Goal: Task Accomplishment & Management: Use online tool/utility

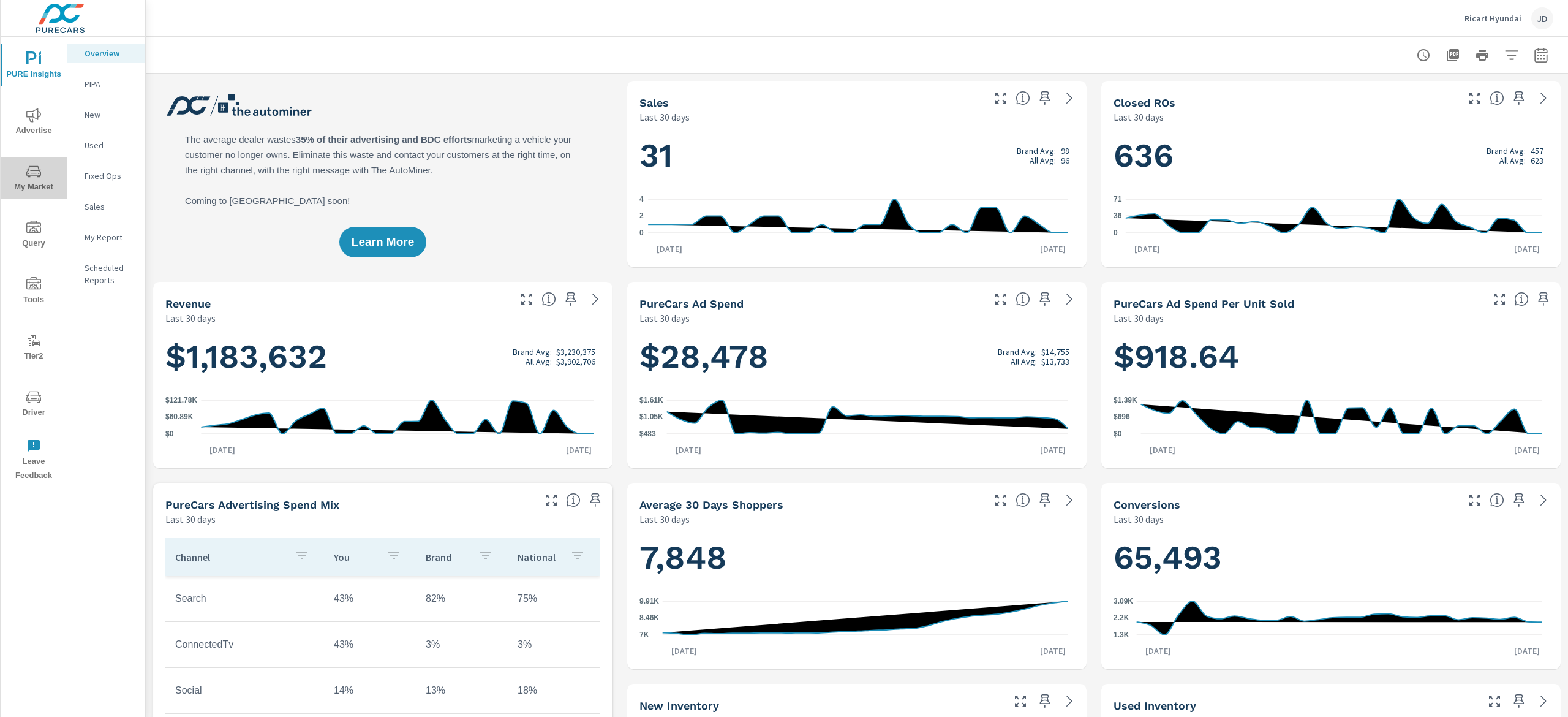
click at [47, 179] on span "My Market" at bounding box center [34, 179] width 59 height 30
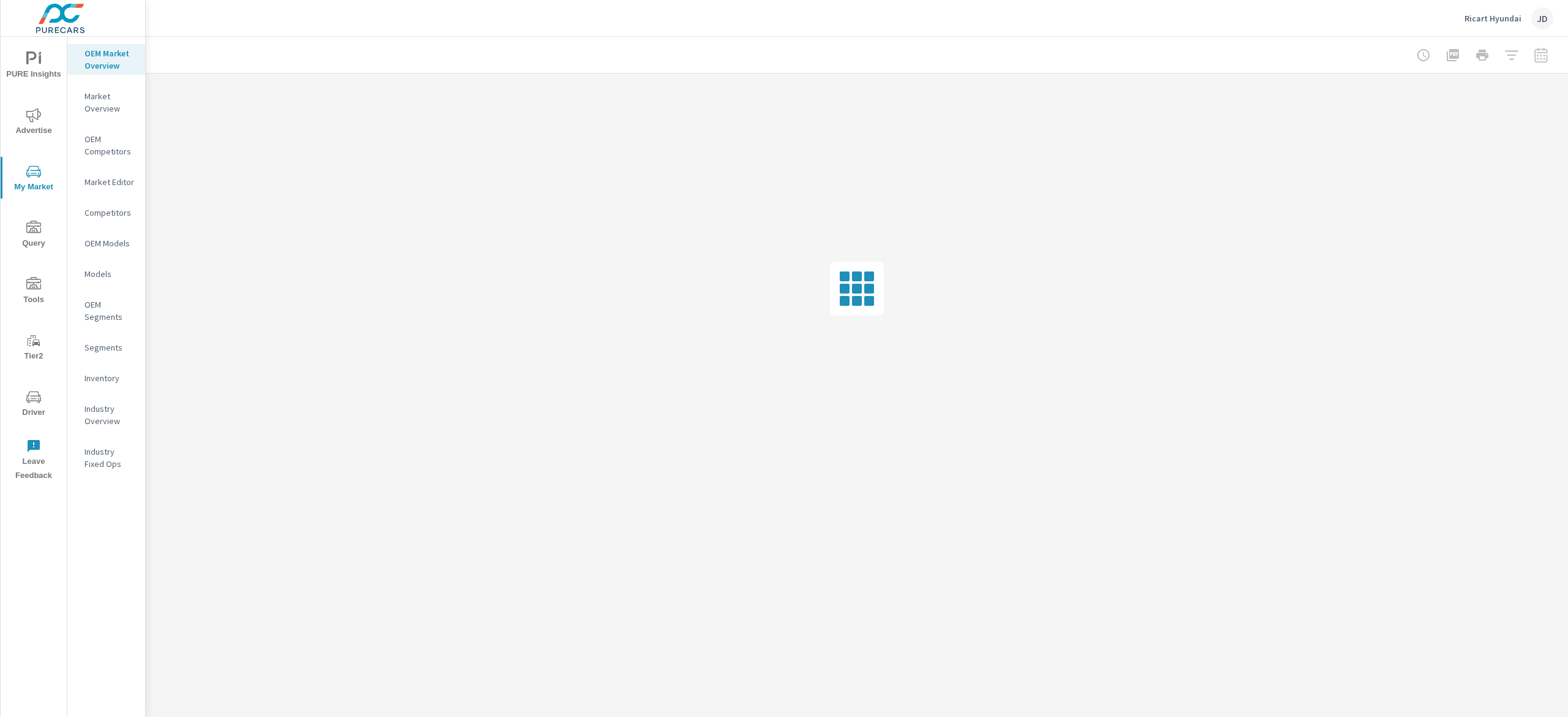
click at [109, 372] on p "Inventory" at bounding box center [110, 378] width 51 height 12
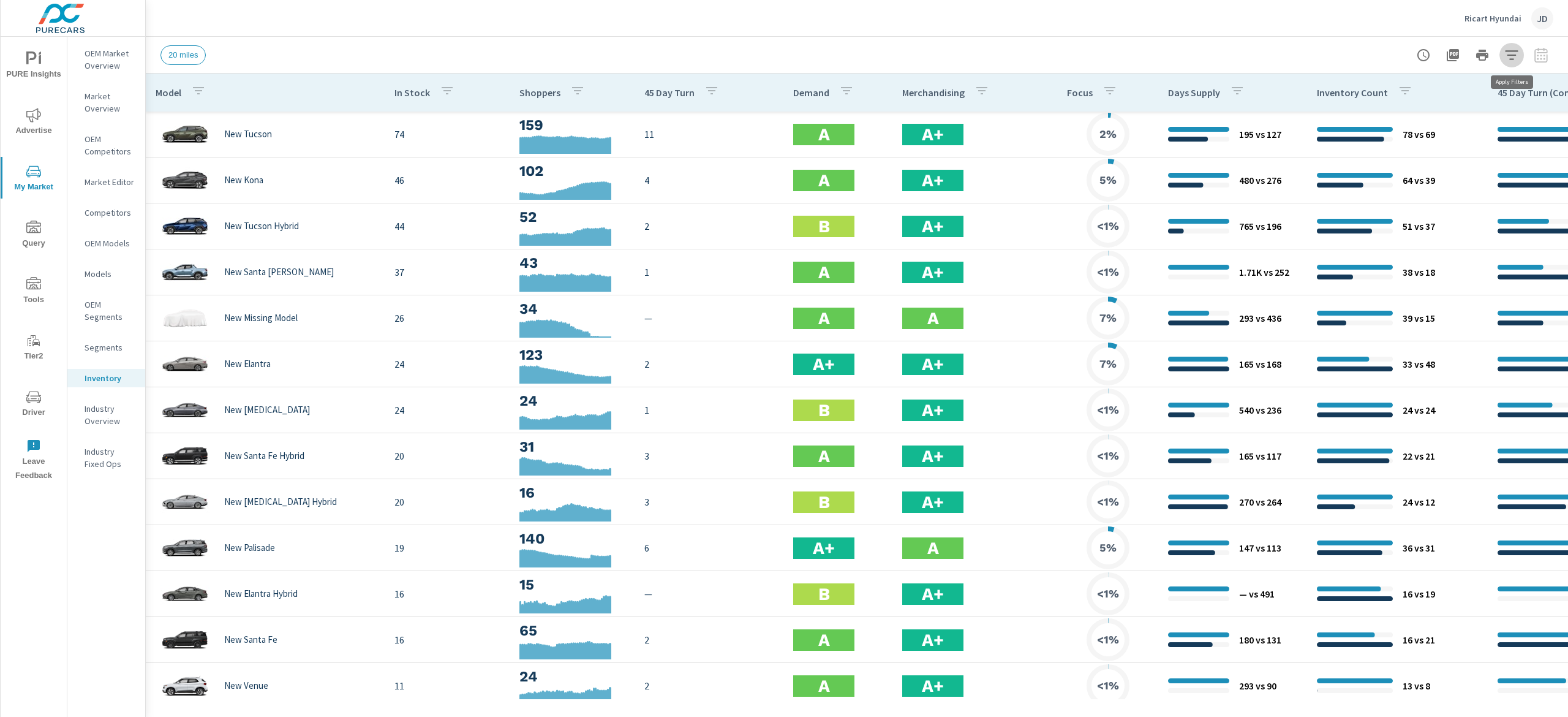
click at [1516, 48] on icon "button" at bounding box center [1512, 55] width 15 height 15
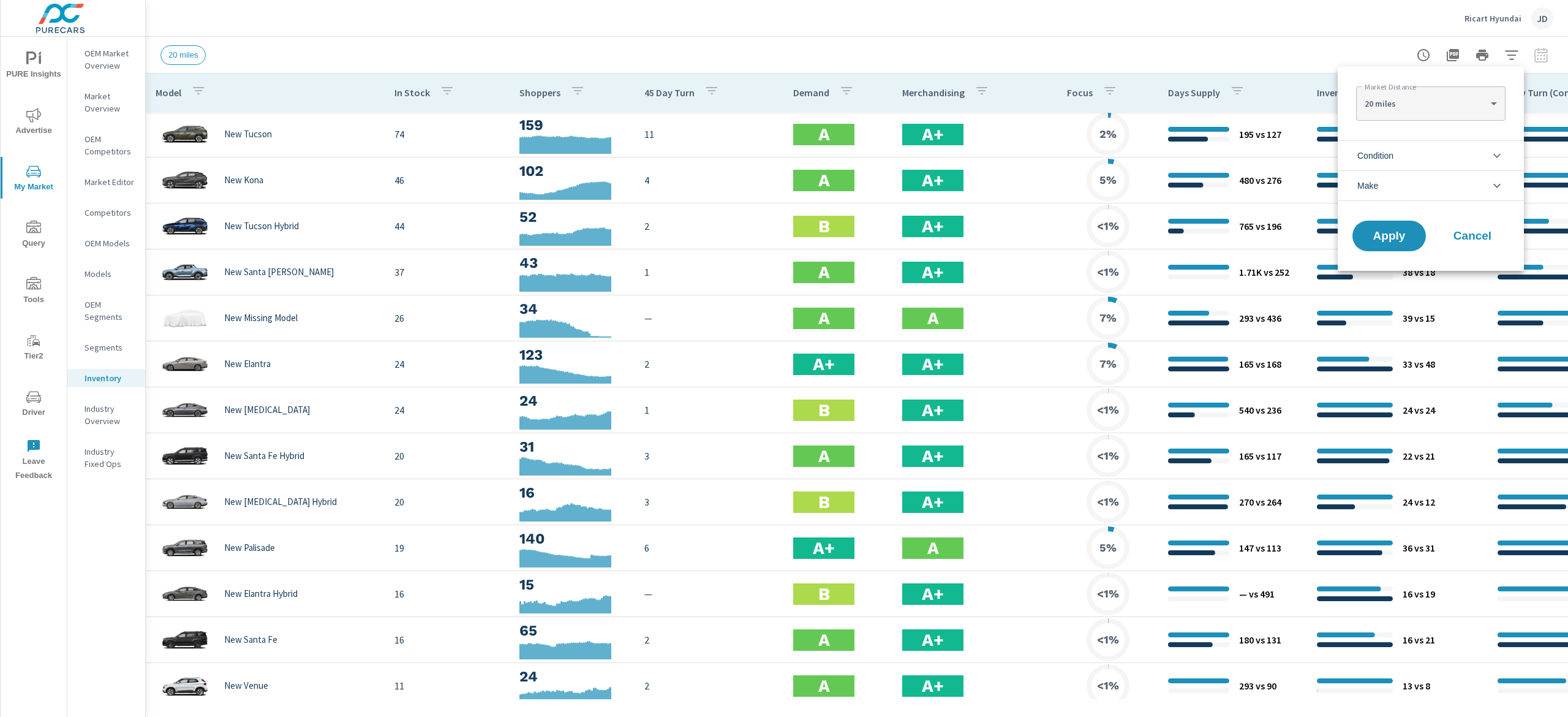
click at [1443, 153] on li "Condition" at bounding box center [1431, 155] width 186 height 30
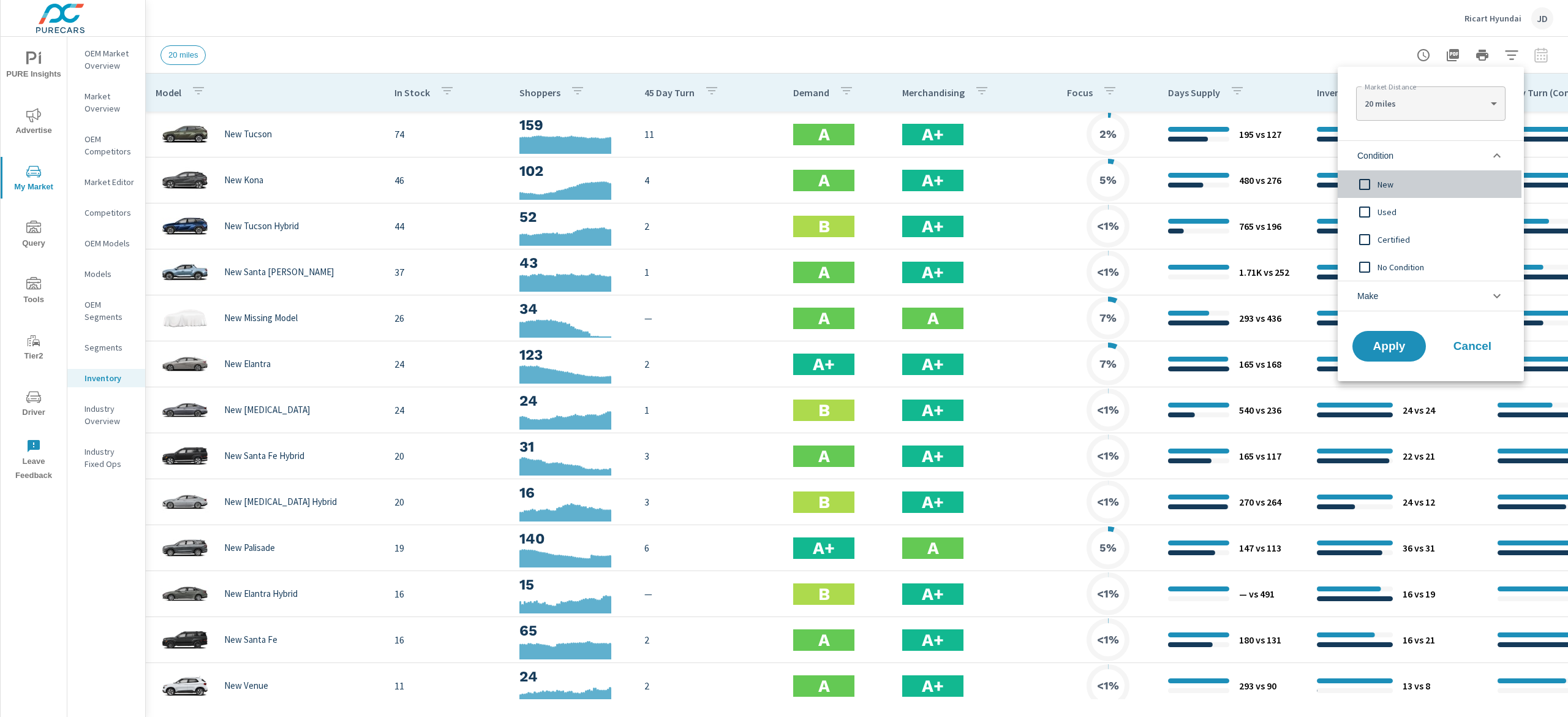
click at [1395, 186] on span "New" at bounding box center [1445, 184] width 134 height 15
click at [1382, 350] on span "Apply" at bounding box center [1389, 347] width 50 height 12
